Goal: Information Seeking & Learning: Learn about a topic

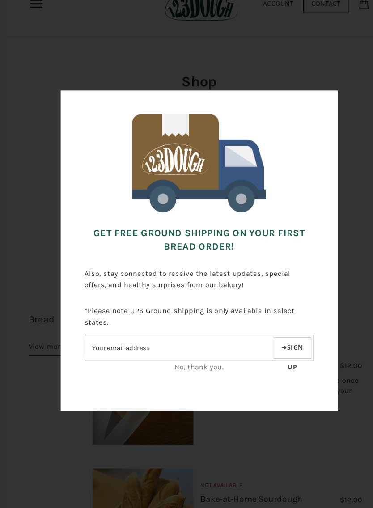
click at [186, 359] on link "No, thank you." at bounding box center [187, 363] width 46 height 8
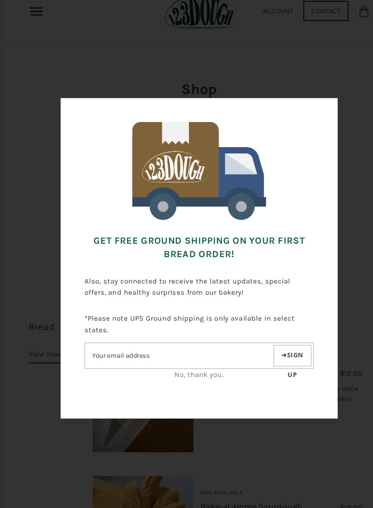
click at [171, 359] on link "No, thank you." at bounding box center [187, 363] width 46 height 8
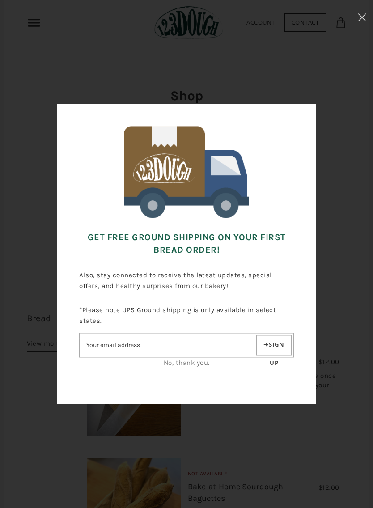
click at [370, 16] on button at bounding box center [362, 19] width 22 height 38
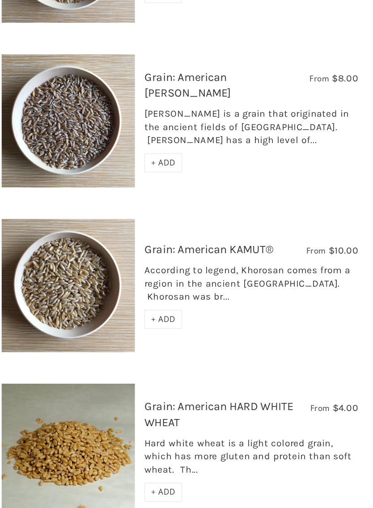
scroll to position [1913, 0]
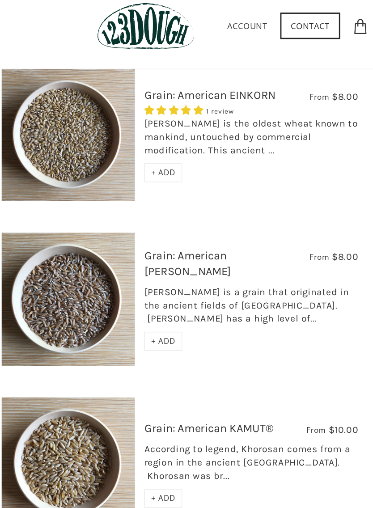
click at [188, 188] on link "Grain: American [PERSON_NAME]" at bounding box center [218, 198] width 61 height 21
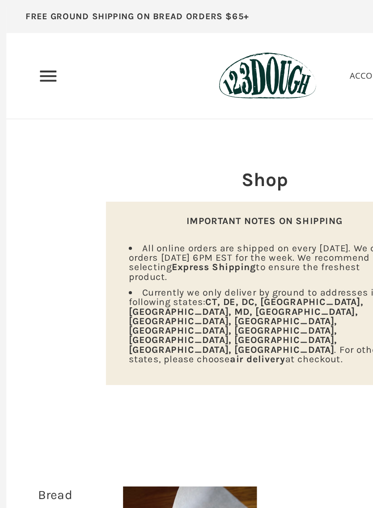
scroll to position [1775, 0]
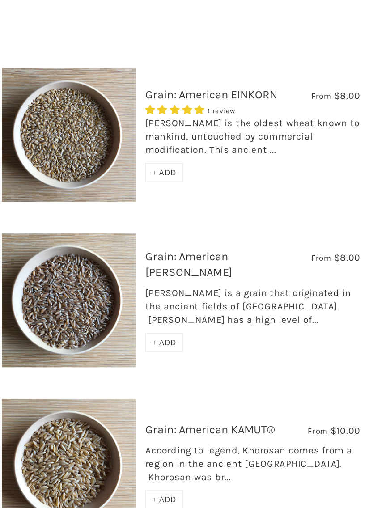
click at [188, 222] on div "1 review" at bounding box center [264, 227] width 152 height 10
click at [188, 212] on link "Grain: American EINKORN" at bounding box center [234, 217] width 93 height 10
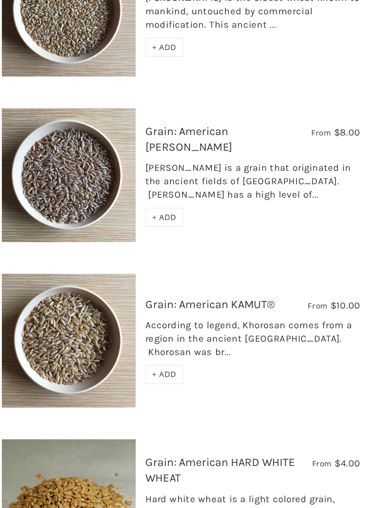
scroll to position [1889, 0]
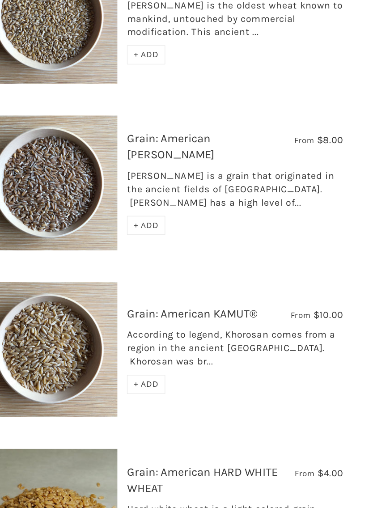
click at [188, 334] on link "Grain: American KAMUT®" at bounding box center [233, 339] width 91 height 10
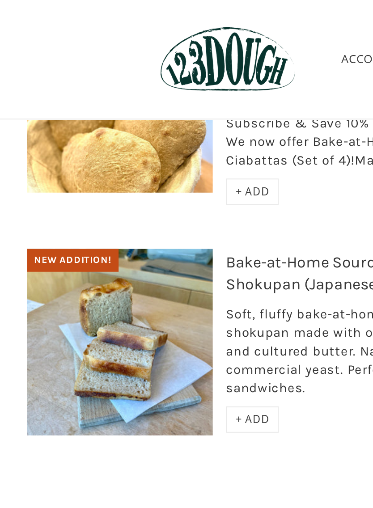
scroll to position [3040, 0]
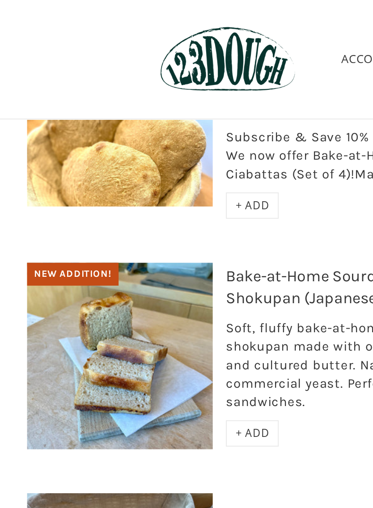
scroll to position [32, 0]
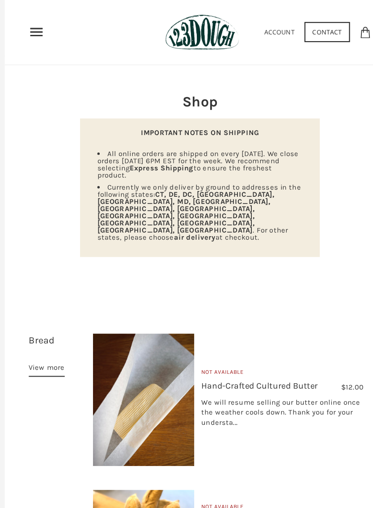
click at [40, 25] on icon "Primary" at bounding box center [34, 30] width 14 height 14
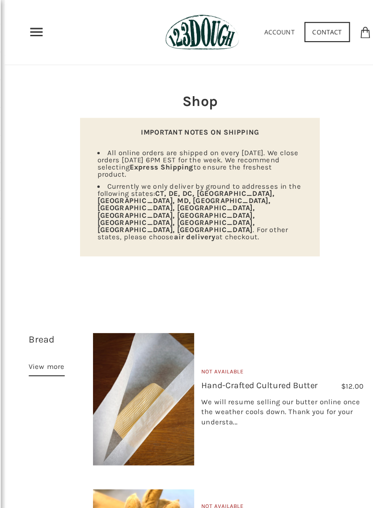
scroll to position [0, 0]
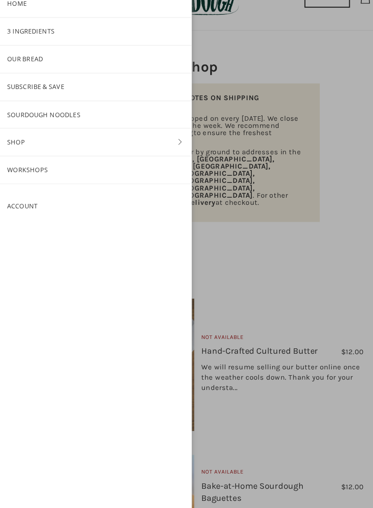
click at [80, 152] on link "Shop" at bounding box center [89, 164] width 179 height 25
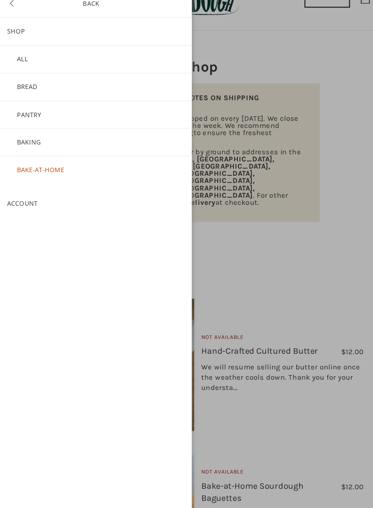
click at [103, 127] on link "Pantry" at bounding box center [89, 139] width 179 height 25
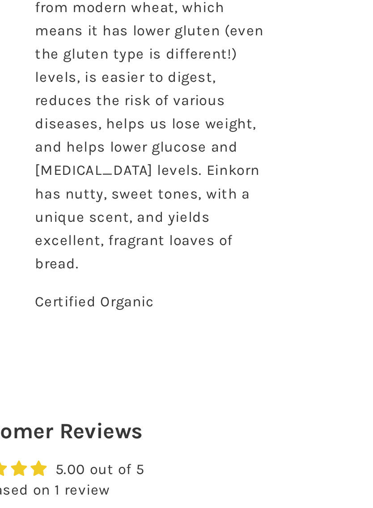
scroll to position [124, 0]
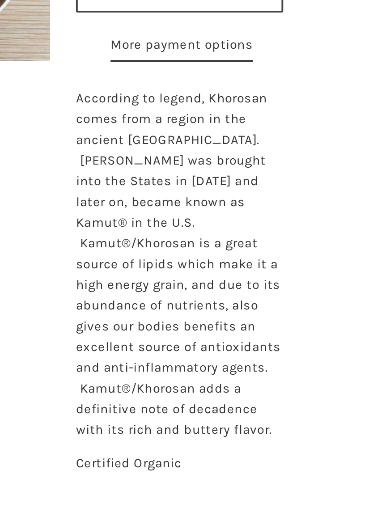
scroll to position [26, 0]
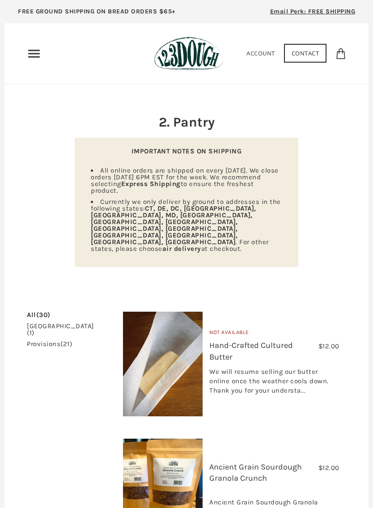
click at [34, 52] on icon "Primary" at bounding box center [34, 54] width 14 height 14
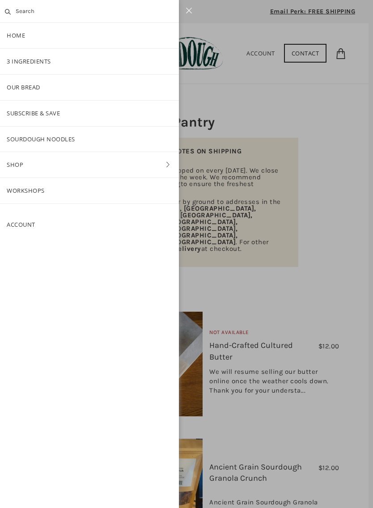
click at [48, 35] on link "Home" at bounding box center [89, 35] width 179 height 25
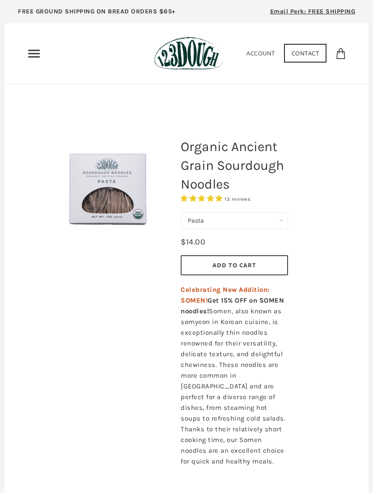
click at [37, 55] on icon "Primary" at bounding box center [34, 54] width 14 height 14
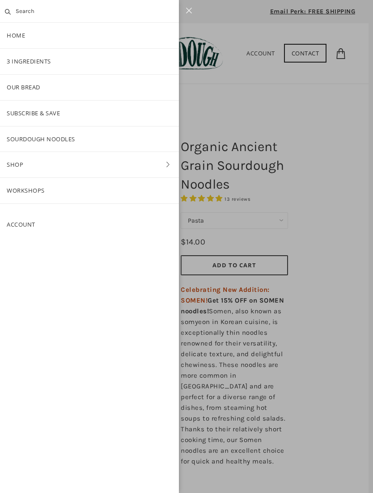
click at [30, 38] on link "Home" at bounding box center [89, 35] width 179 height 25
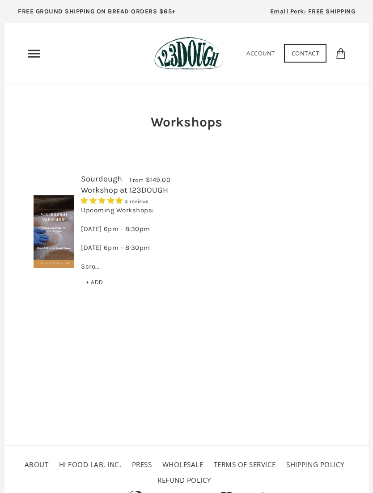
click at [51, 258] on img at bounding box center [54, 231] width 41 height 72
click at [38, 56] on use "Primary" at bounding box center [34, 54] width 12 height 8
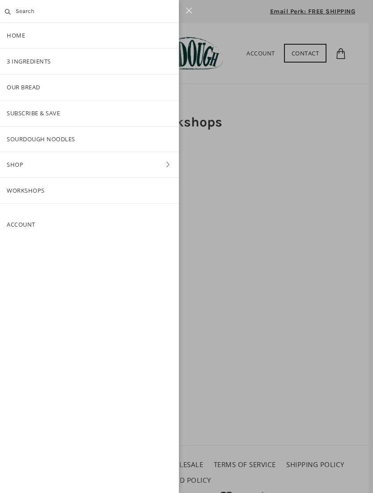
click at [68, 41] on link "Home" at bounding box center [89, 35] width 179 height 25
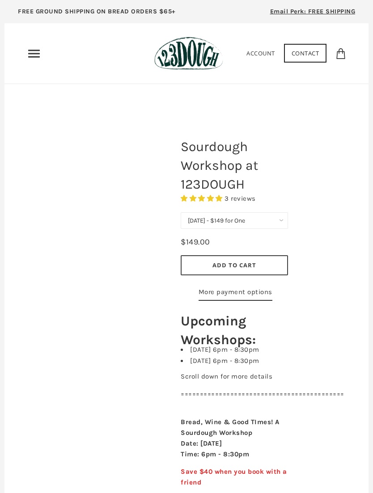
click at [57, 246] on div at bounding box center [108, 256] width 118 height 210
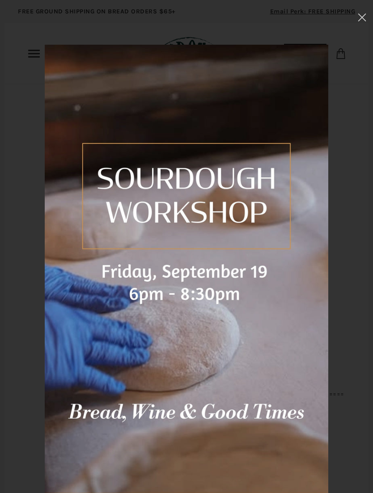
click at [363, 17] on icon at bounding box center [362, 17] width 8 height 8
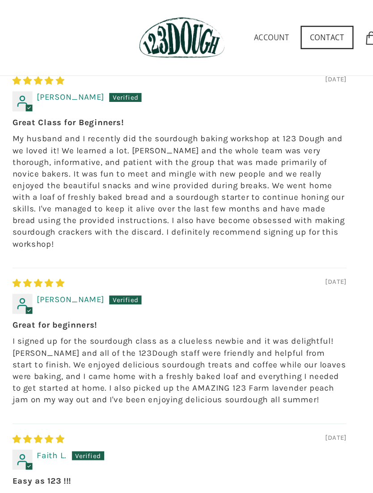
scroll to position [1970, 0]
